Goal: Register for event/course

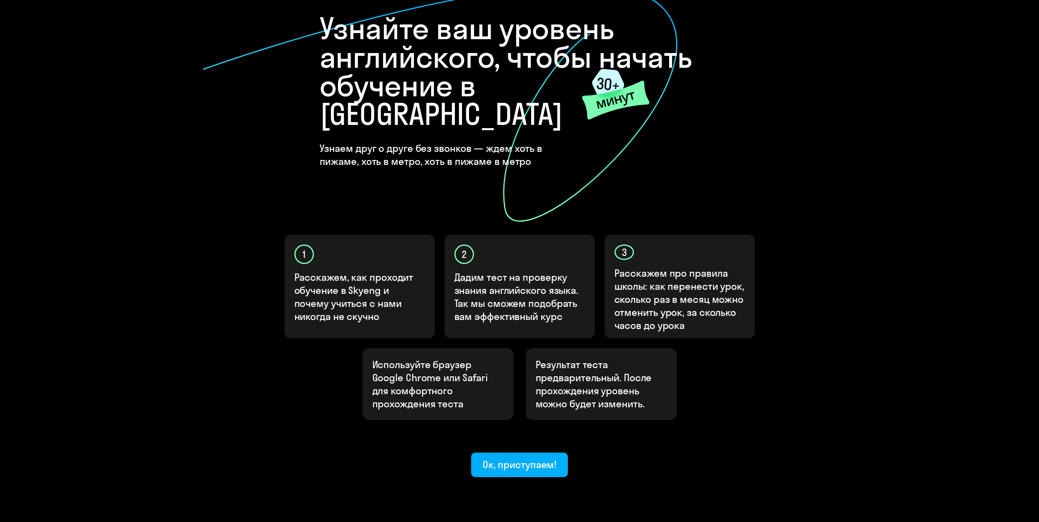
scroll to position [67, 0]
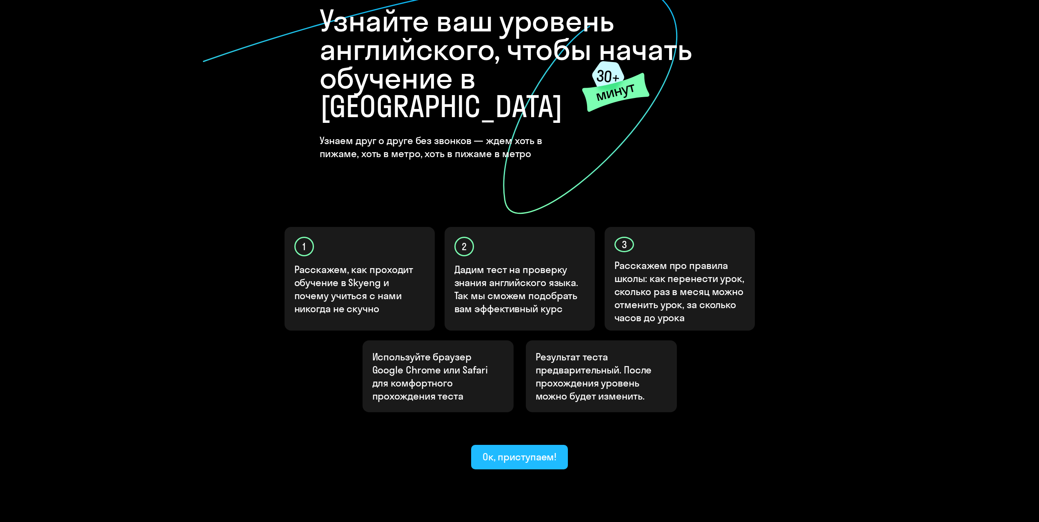
click at [557, 445] on button "Ок, приступаем!" at bounding box center [519, 457] width 97 height 24
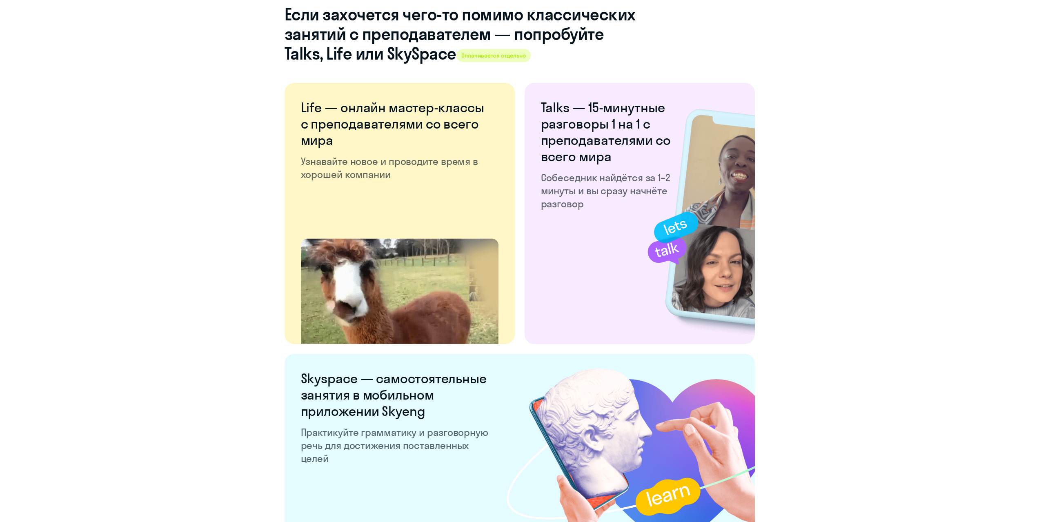
scroll to position [1370, 0]
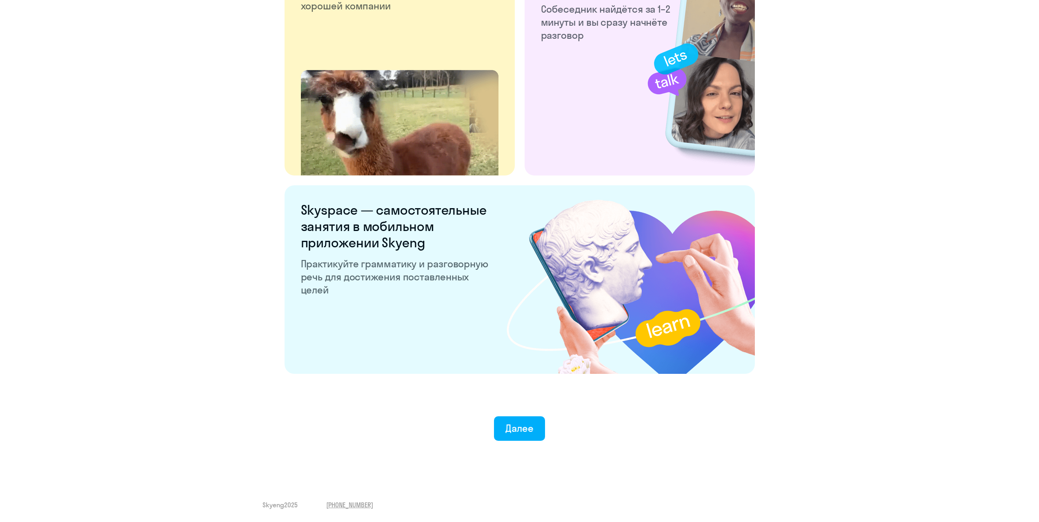
click at [525, 416] on div "Далее" at bounding box center [519, 412] width 1006 height 57
click at [520, 429] on div "Далее" at bounding box center [519, 428] width 28 height 13
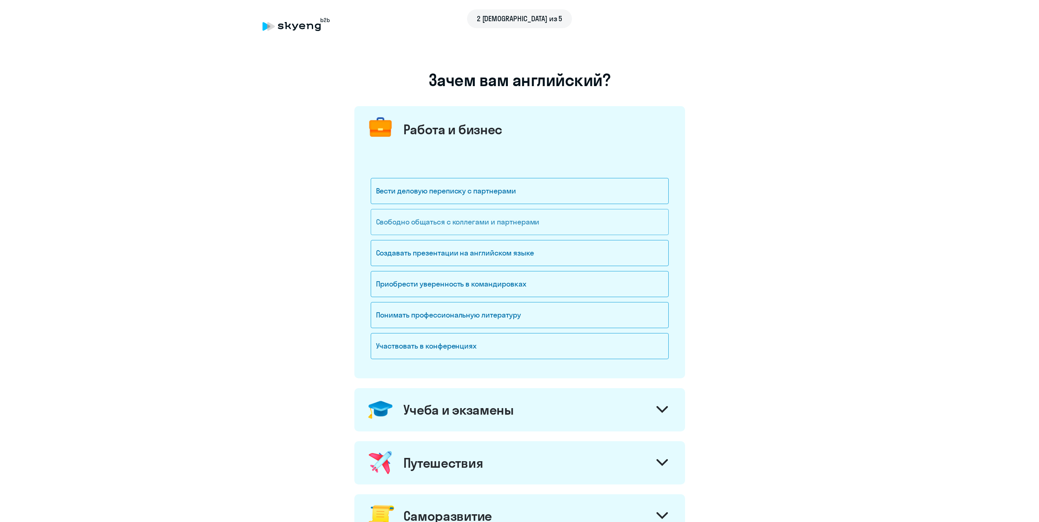
click at [416, 225] on div "Свободно общаться с коллегами и партнерами" at bounding box center [520, 222] width 298 height 26
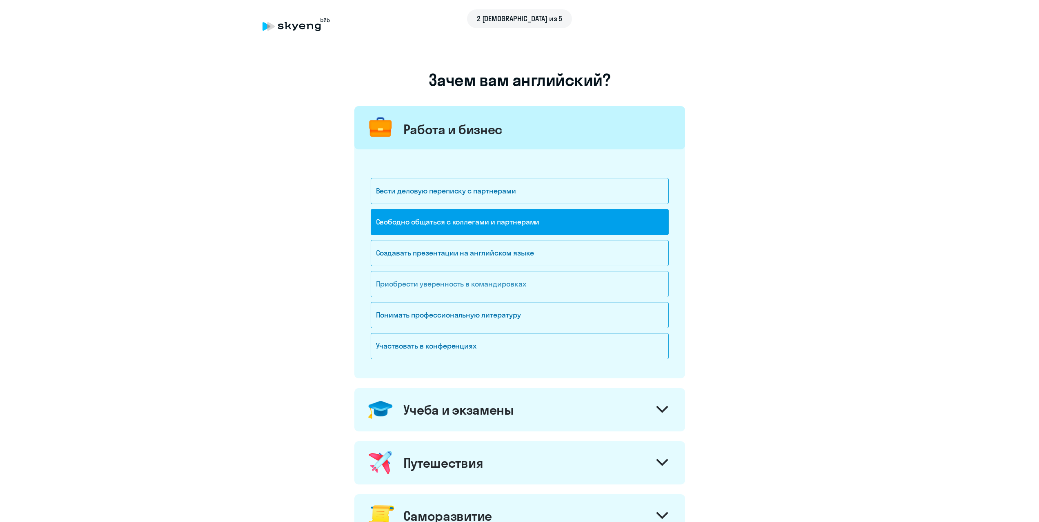
click at [425, 292] on div "Приобрести уверенность в командировках" at bounding box center [520, 284] width 298 height 26
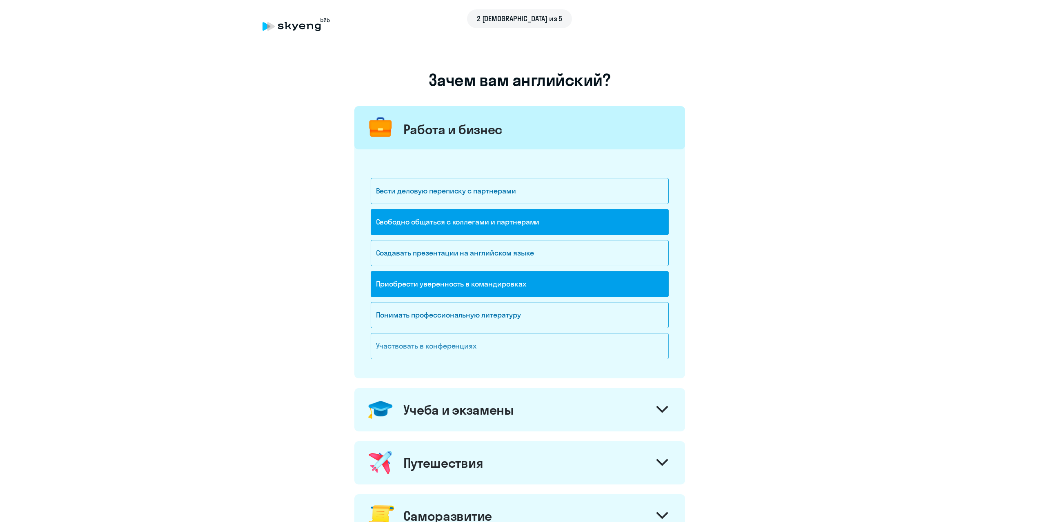
click at [450, 347] on div "Участвовать в конференциях" at bounding box center [520, 346] width 298 height 26
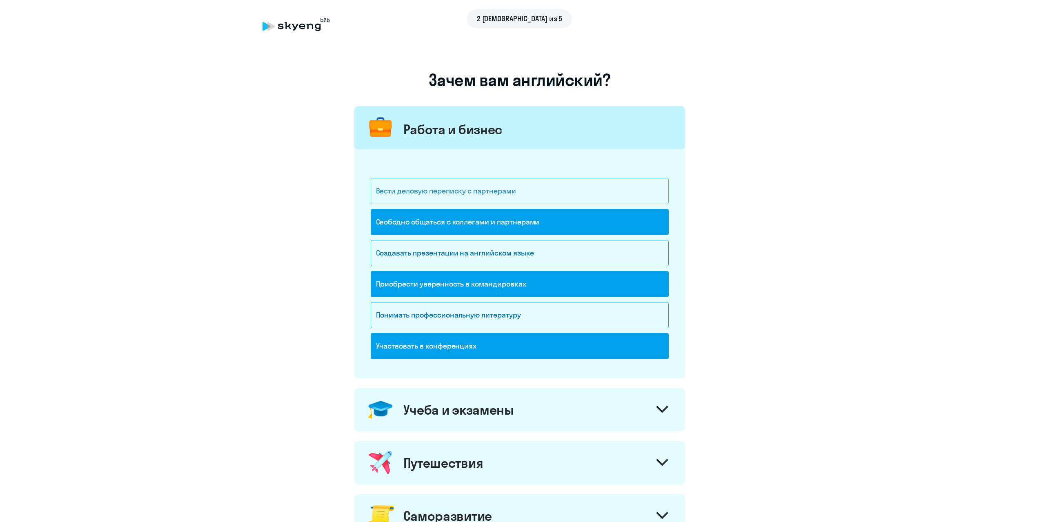
click at [406, 198] on div "Вести деловую переписку с партнерами" at bounding box center [520, 191] width 298 height 26
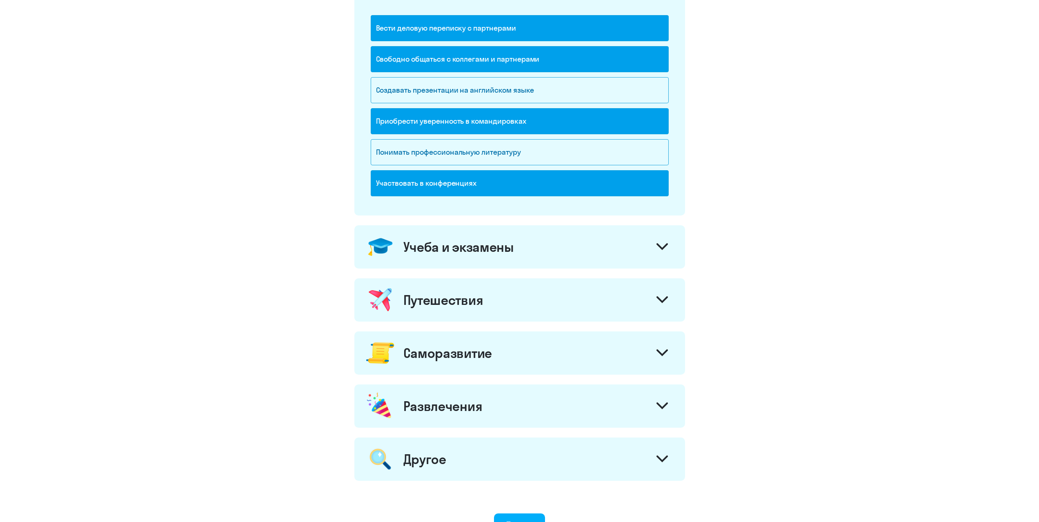
scroll to position [163, 0]
click at [457, 246] on div "Учеба и экзамены" at bounding box center [458, 246] width 111 height 16
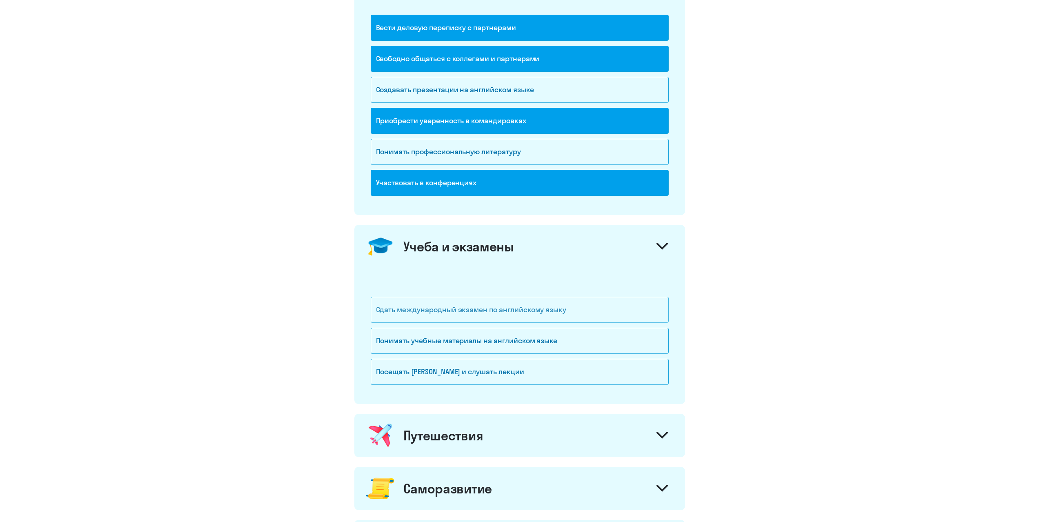
click at [455, 304] on div "Сдать международный экзамен по английскому языку" at bounding box center [520, 310] width 298 height 26
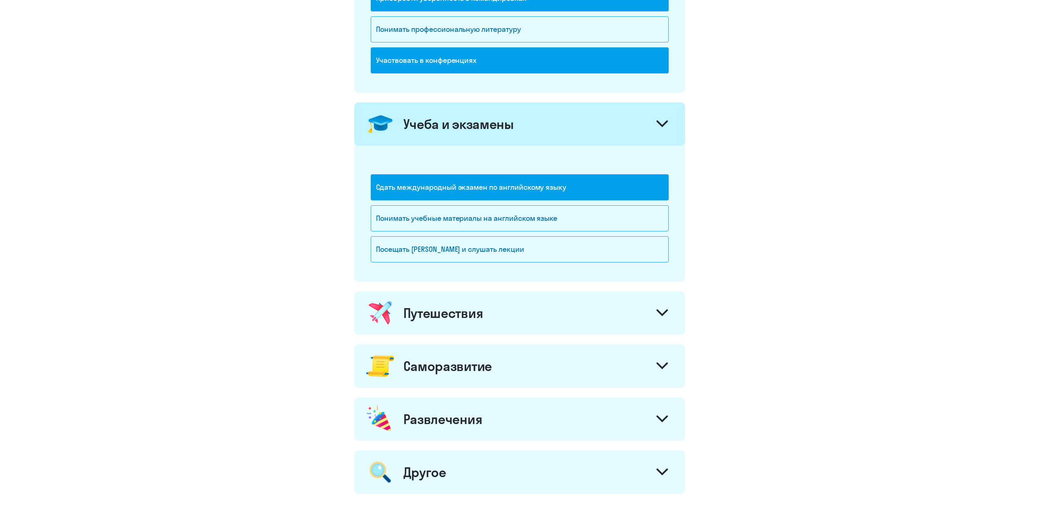
click at [403, 317] on div "Путешествия" at bounding box center [443, 313] width 80 height 16
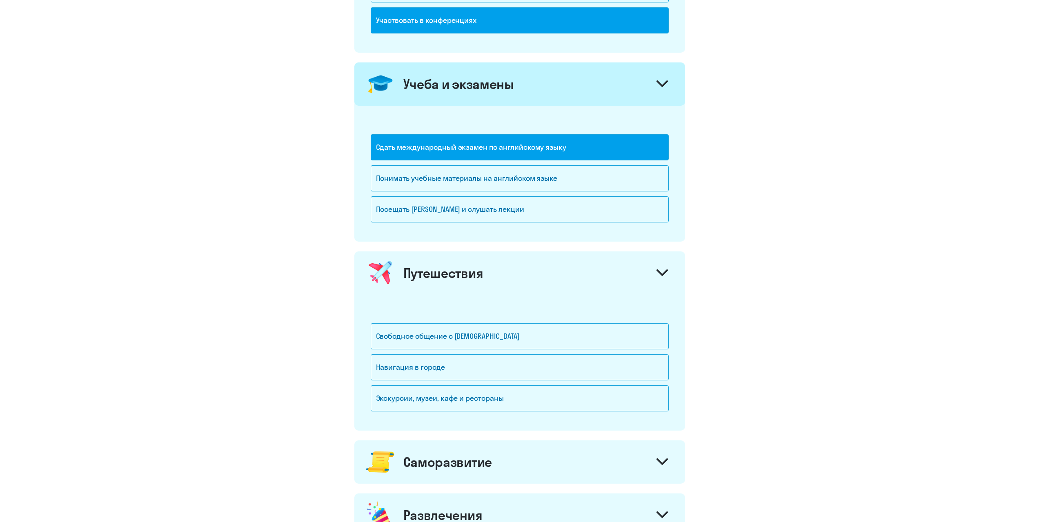
scroll to position [327, 0]
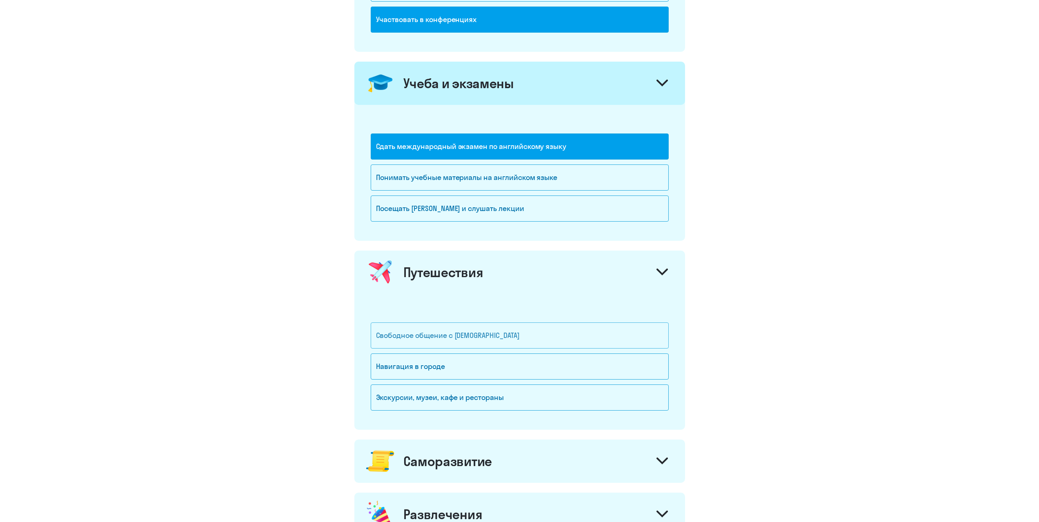
click at [425, 333] on div "Свободное общение с [DEMOGRAPHIC_DATA]" at bounding box center [520, 336] width 298 height 26
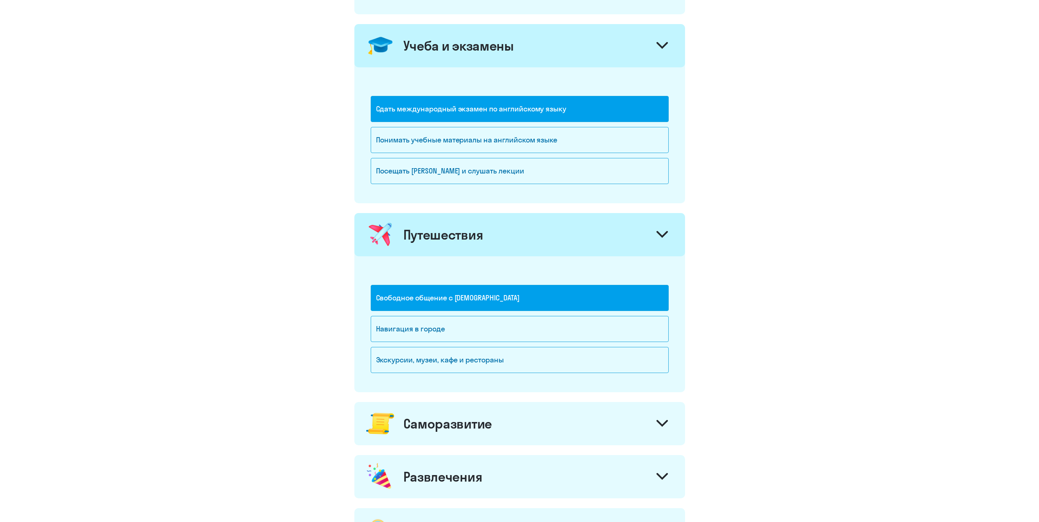
scroll to position [367, 0]
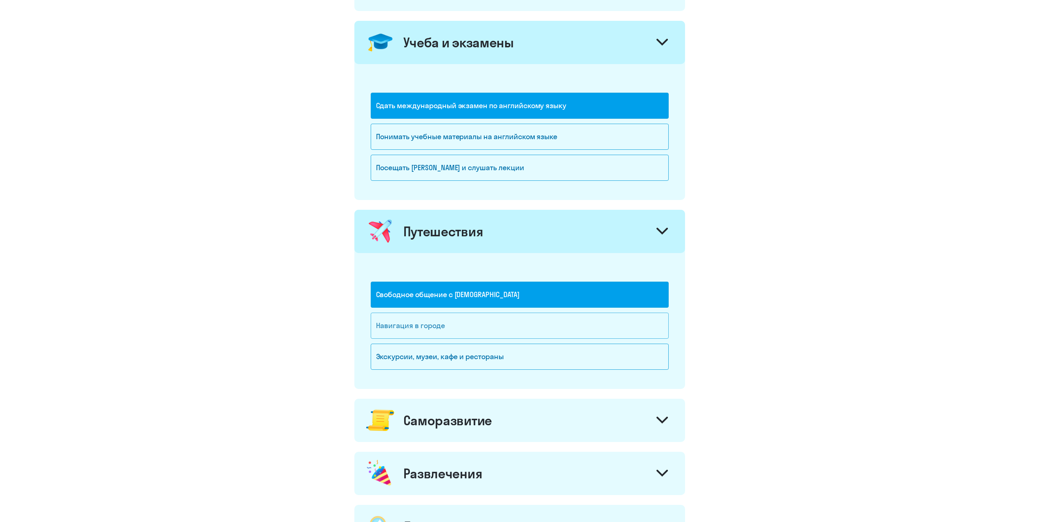
click at [383, 328] on div "Навигация в городе" at bounding box center [520, 326] width 298 height 26
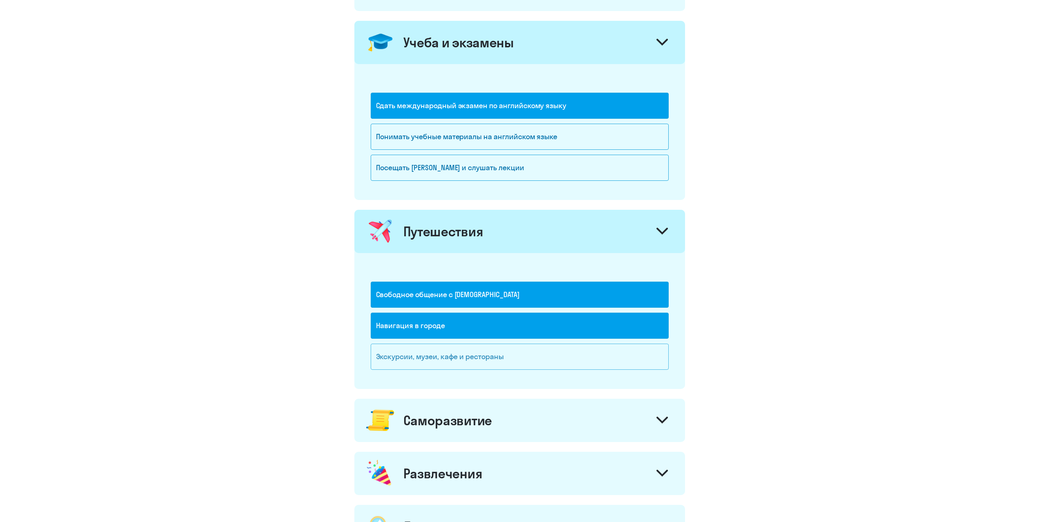
click at [390, 358] on div "Экскурсии, музеи, кафе и рестораны" at bounding box center [520, 357] width 298 height 26
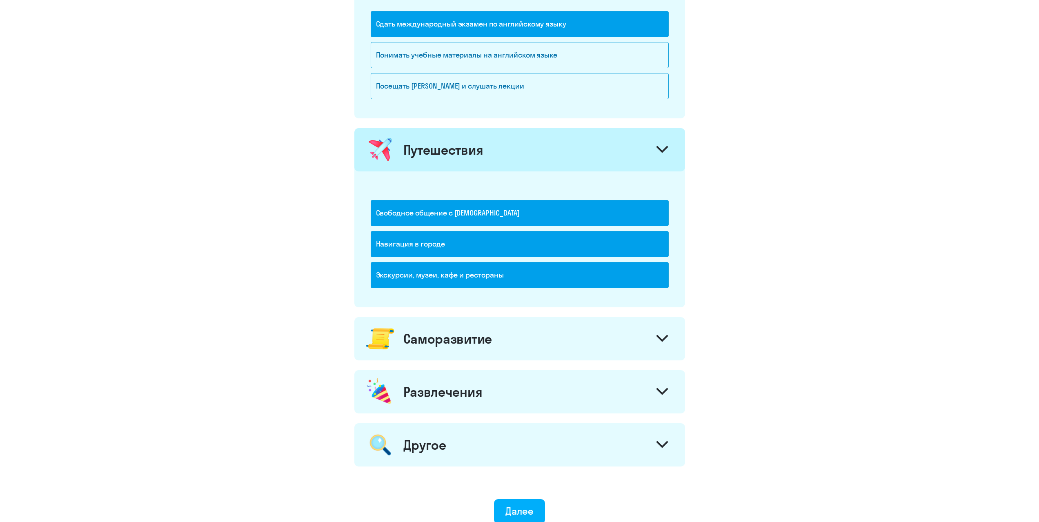
click at [463, 352] on div "Саморазвитие" at bounding box center [519, 338] width 331 height 43
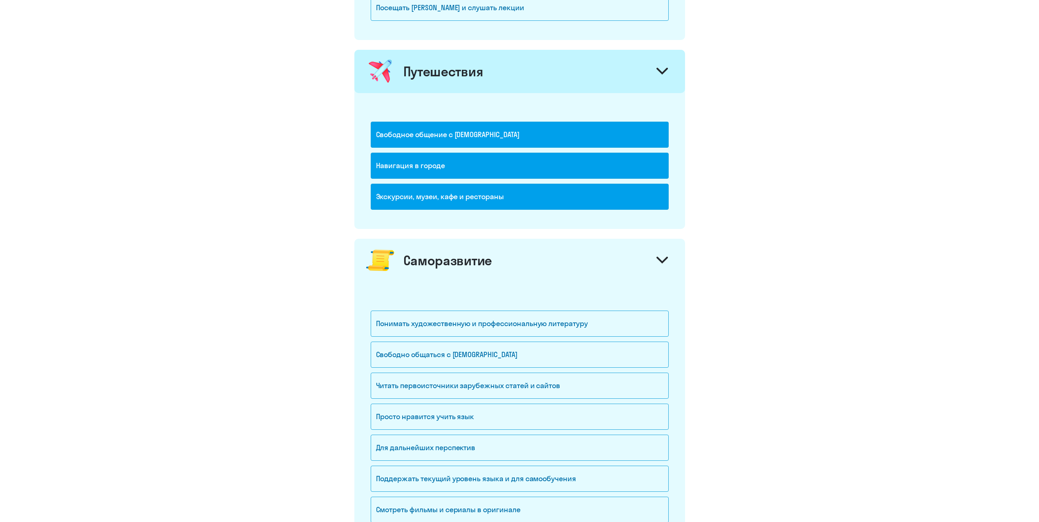
scroll to position [531, 0]
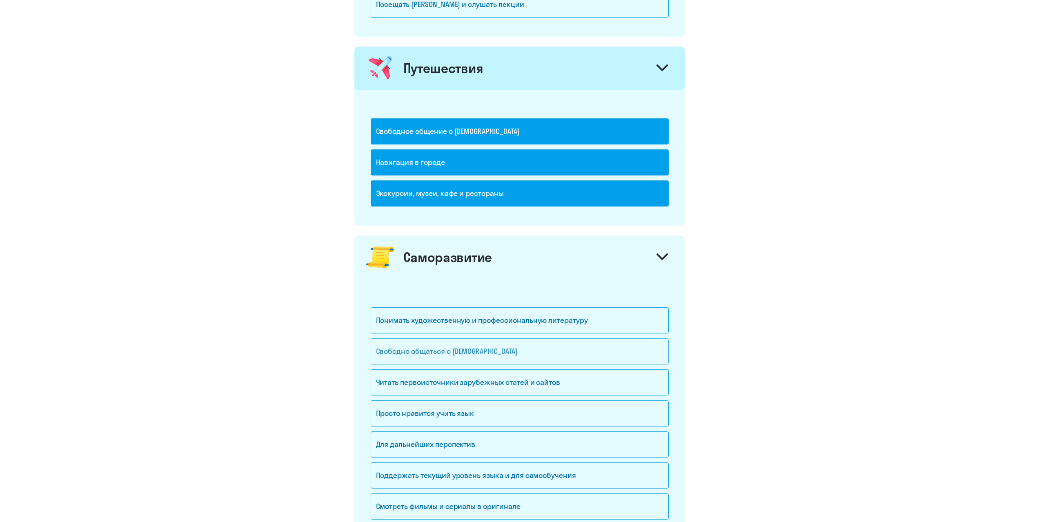
click at [413, 355] on div "Свободно общаться с [DEMOGRAPHIC_DATA]" at bounding box center [520, 351] width 298 height 26
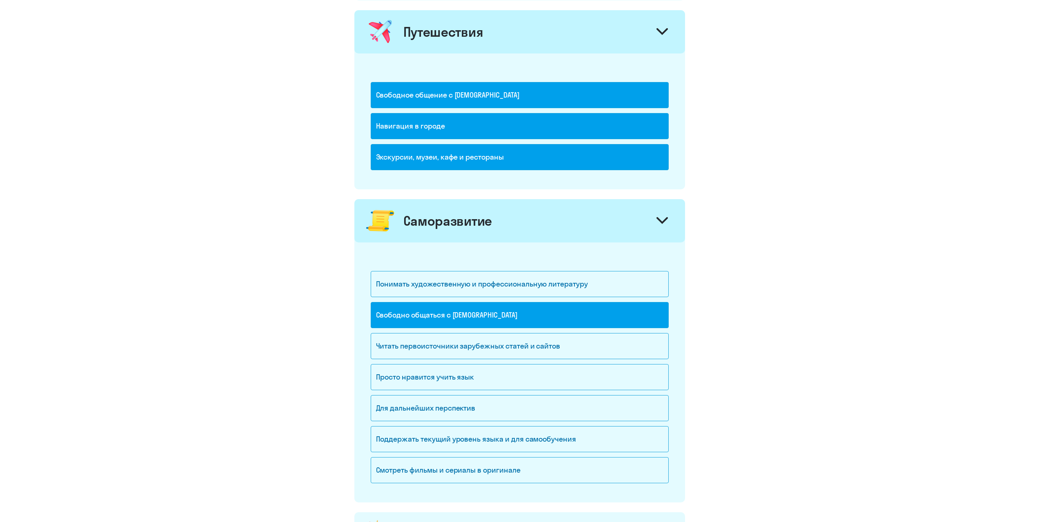
scroll to position [572, 0]
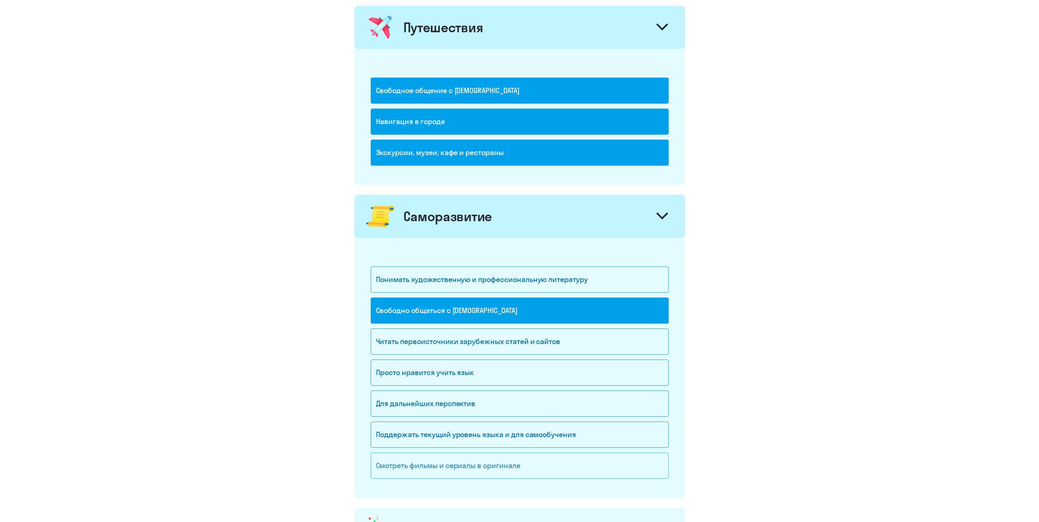
click at [496, 465] on div "Смотреть фильмы и сериалы в оригинале" at bounding box center [520, 466] width 298 height 26
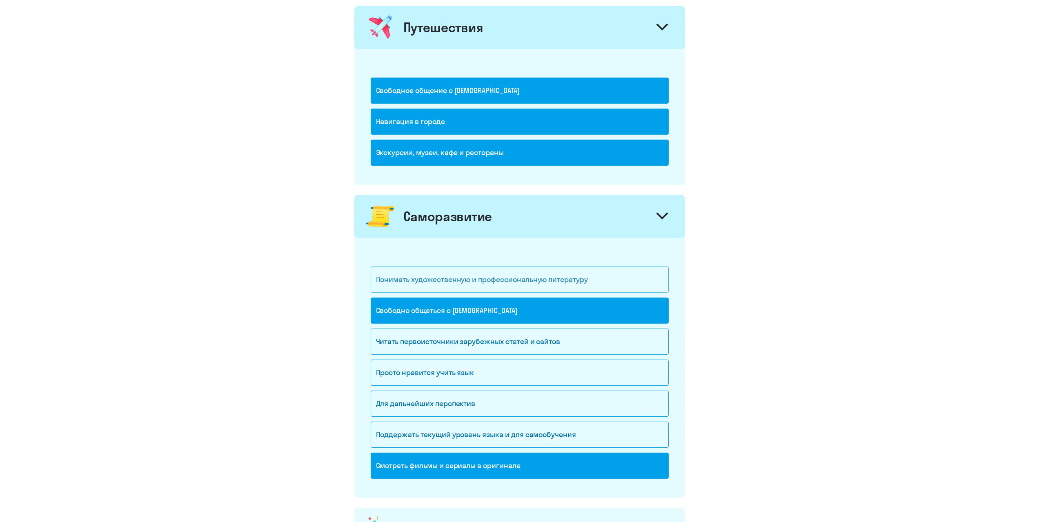
click at [497, 271] on div "Понимать художественную и профессиональную литературу" at bounding box center [520, 280] width 298 height 26
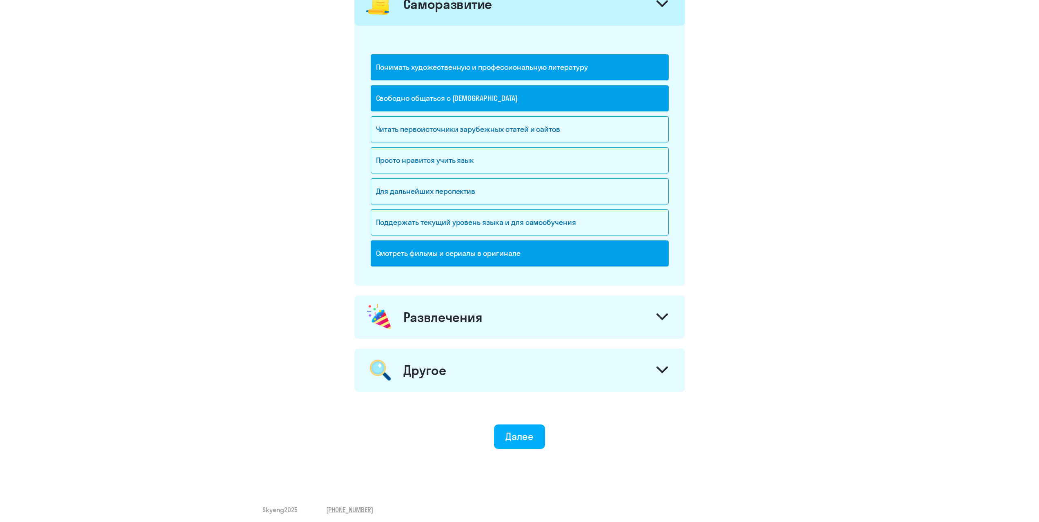
scroll to position [789, 0]
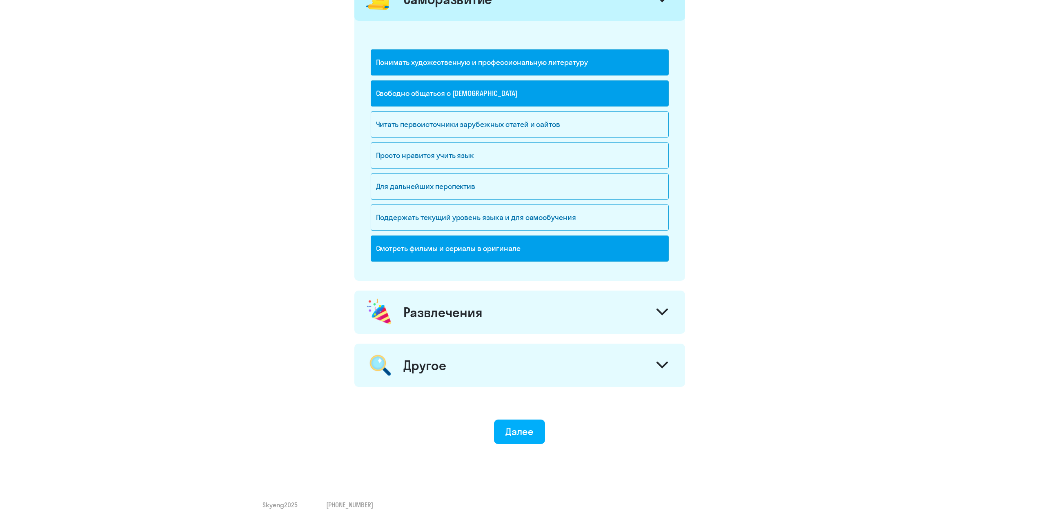
click at [468, 317] on div "Развлечения" at bounding box center [442, 312] width 79 height 16
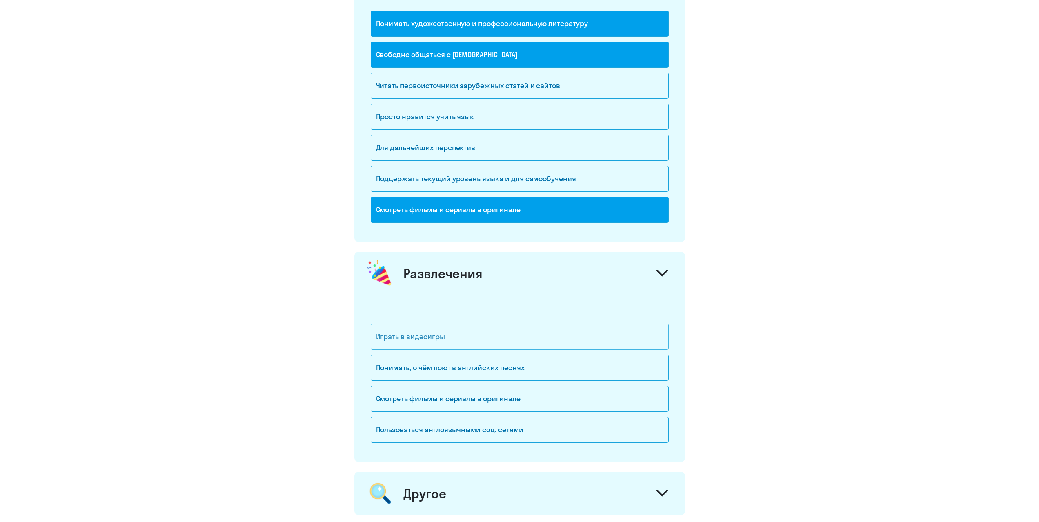
scroll to position [830, 0]
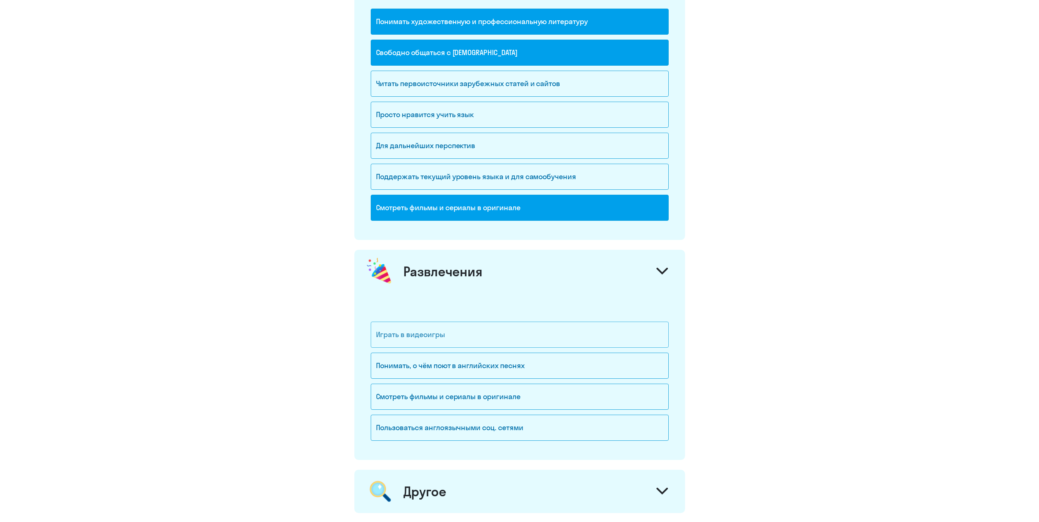
click at [419, 329] on div "Играть в видеоигры" at bounding box center [520, 335] width 298 height 26
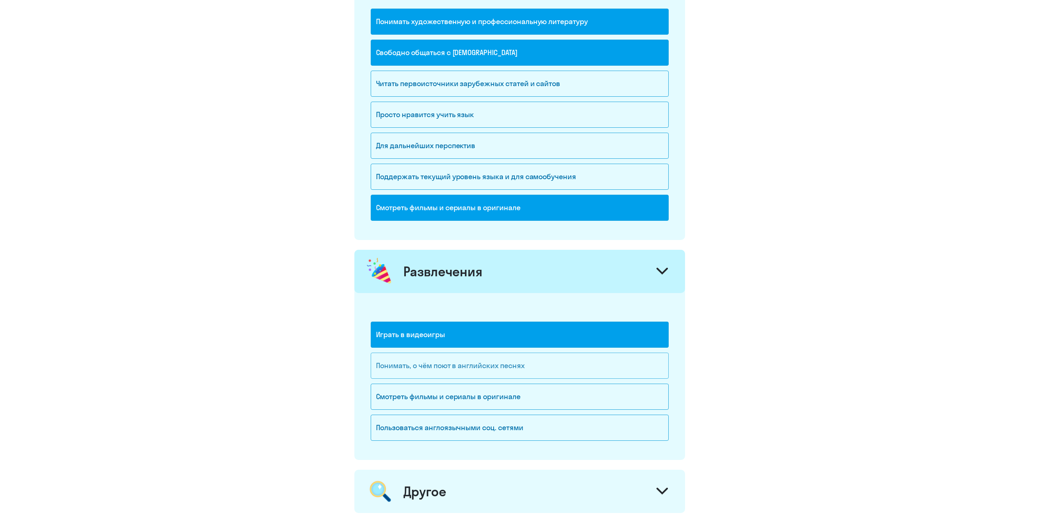
click at [451, 368] on div "Понимать, о чём поют в английских песнях" at bounding box center [520, 366] width 298 height 26
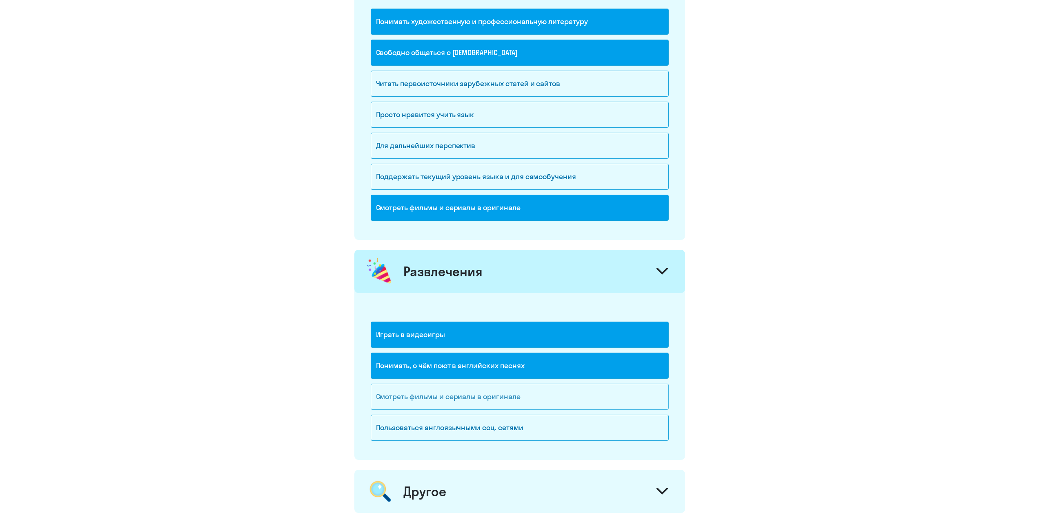
click at [443, 399] on div "Смотреть фильмы и сериалы в оригинале" at bounding box center [520, 397] width 298 height 26
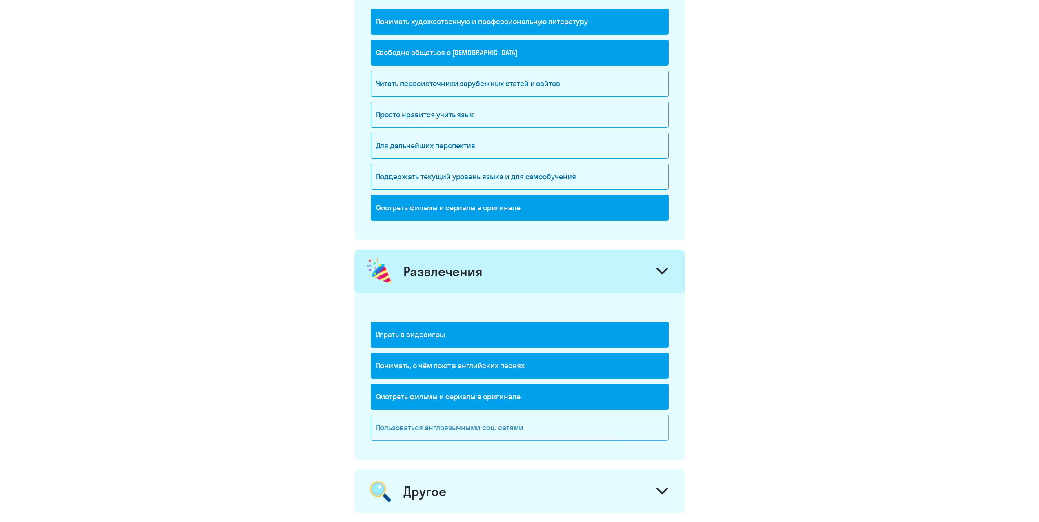
click at [436, 432] on div "Пользоваться англоязычными соц. сетями" at bounding box center [520, 428] width 298 height 26
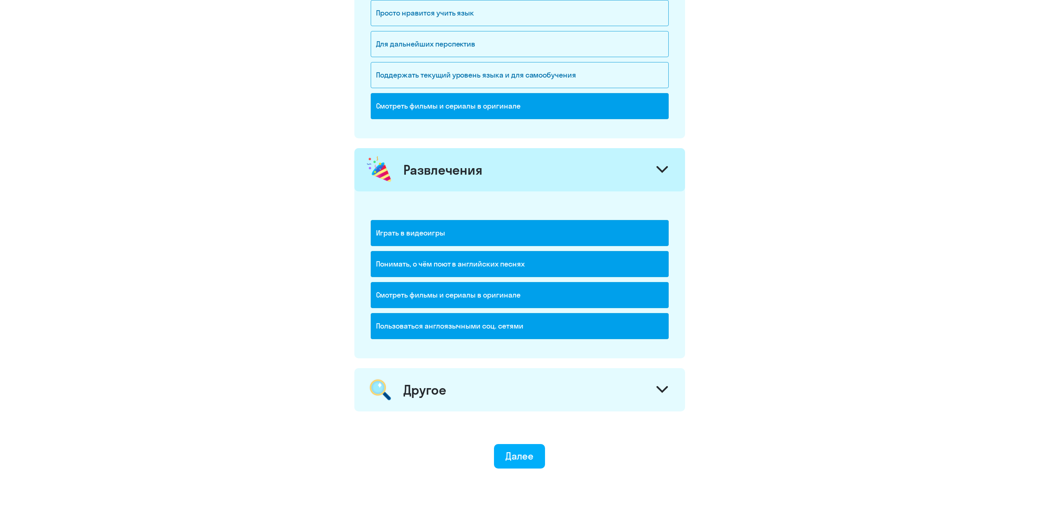
scroll to position [956, 0]
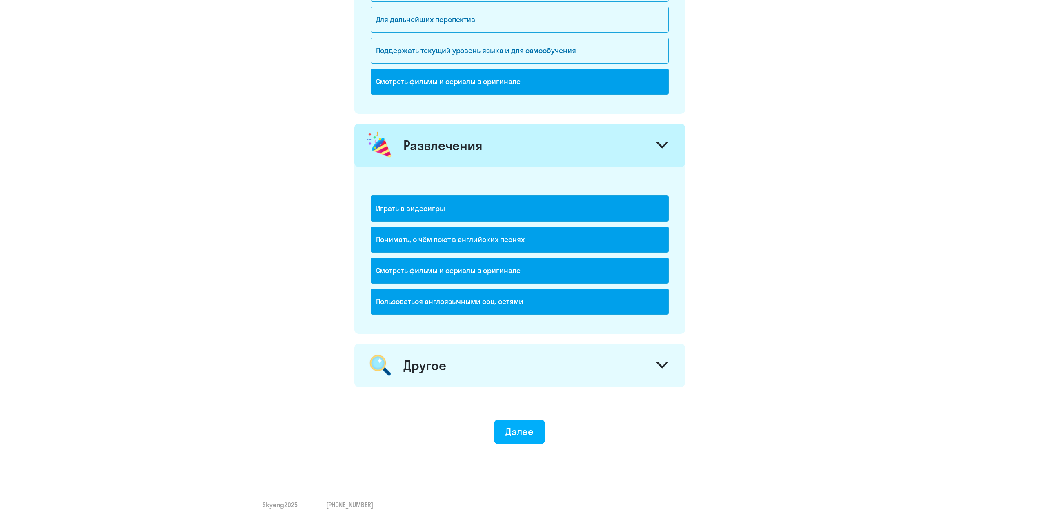
click at [459, 372] on div "Другое" at bounding box center [519, 365] width 331 height 43
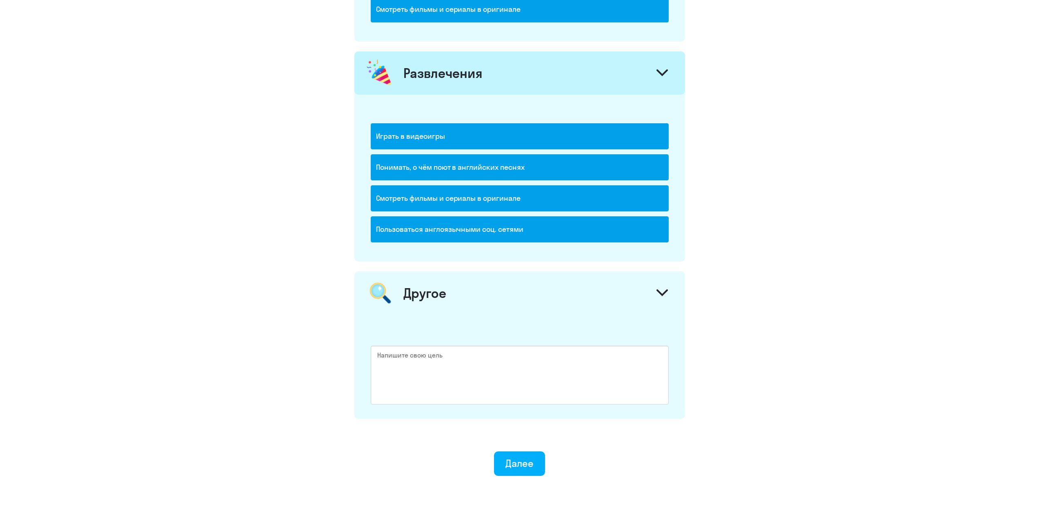
scroll to position [1060, 0]
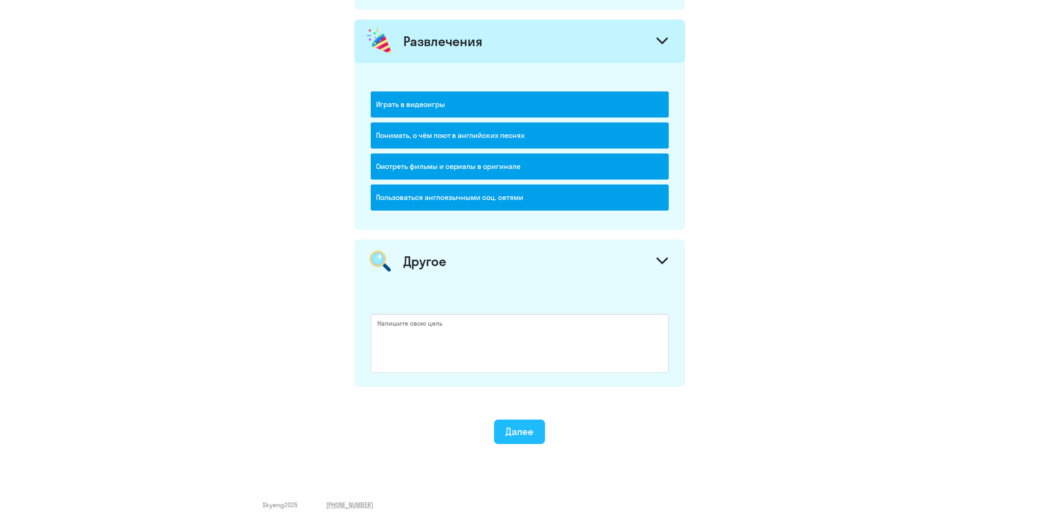
click at [533, 438] on button "Далее" at bounding box center [519, 432] width 51 height 24
